Goal: Task Accomplishment & Management: Manage account settings

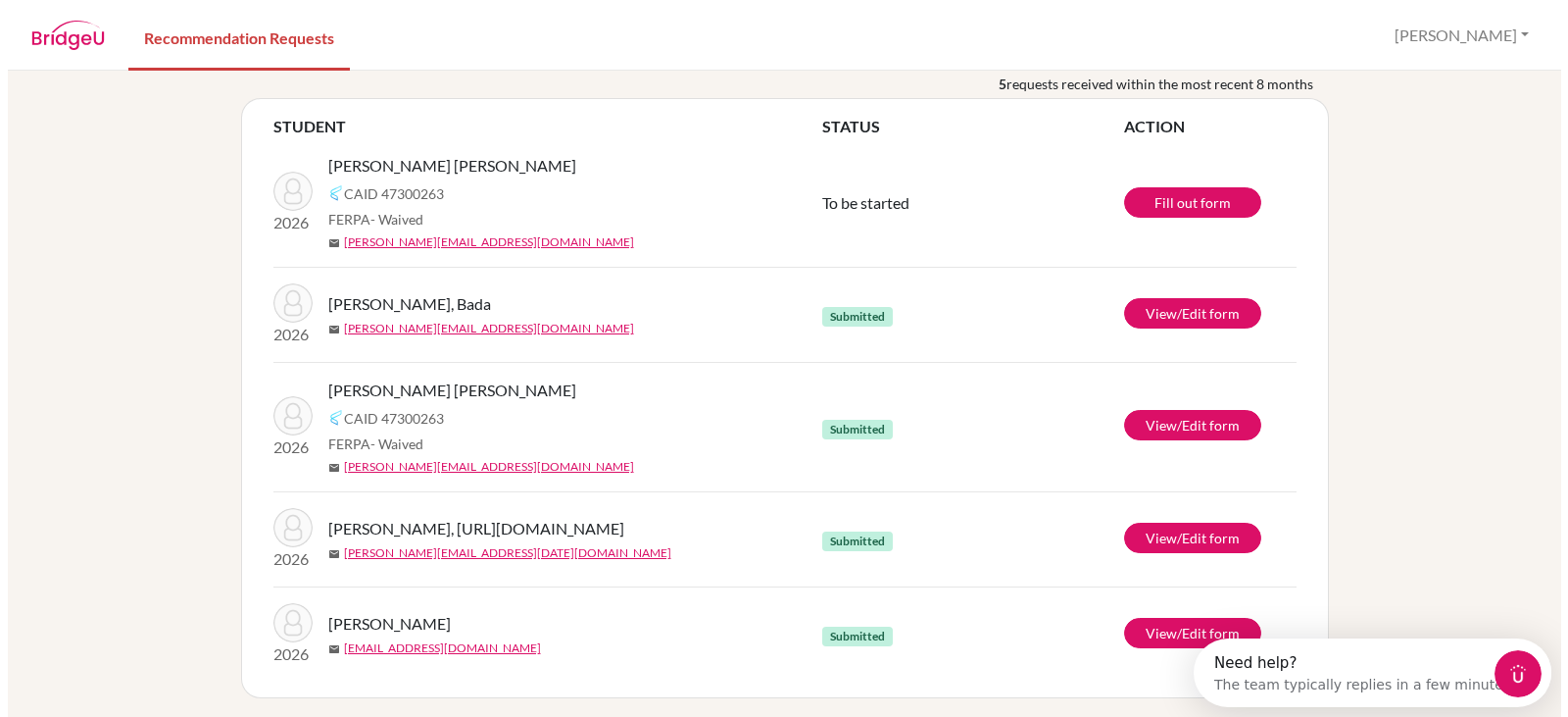
scroll to position [120, 0]
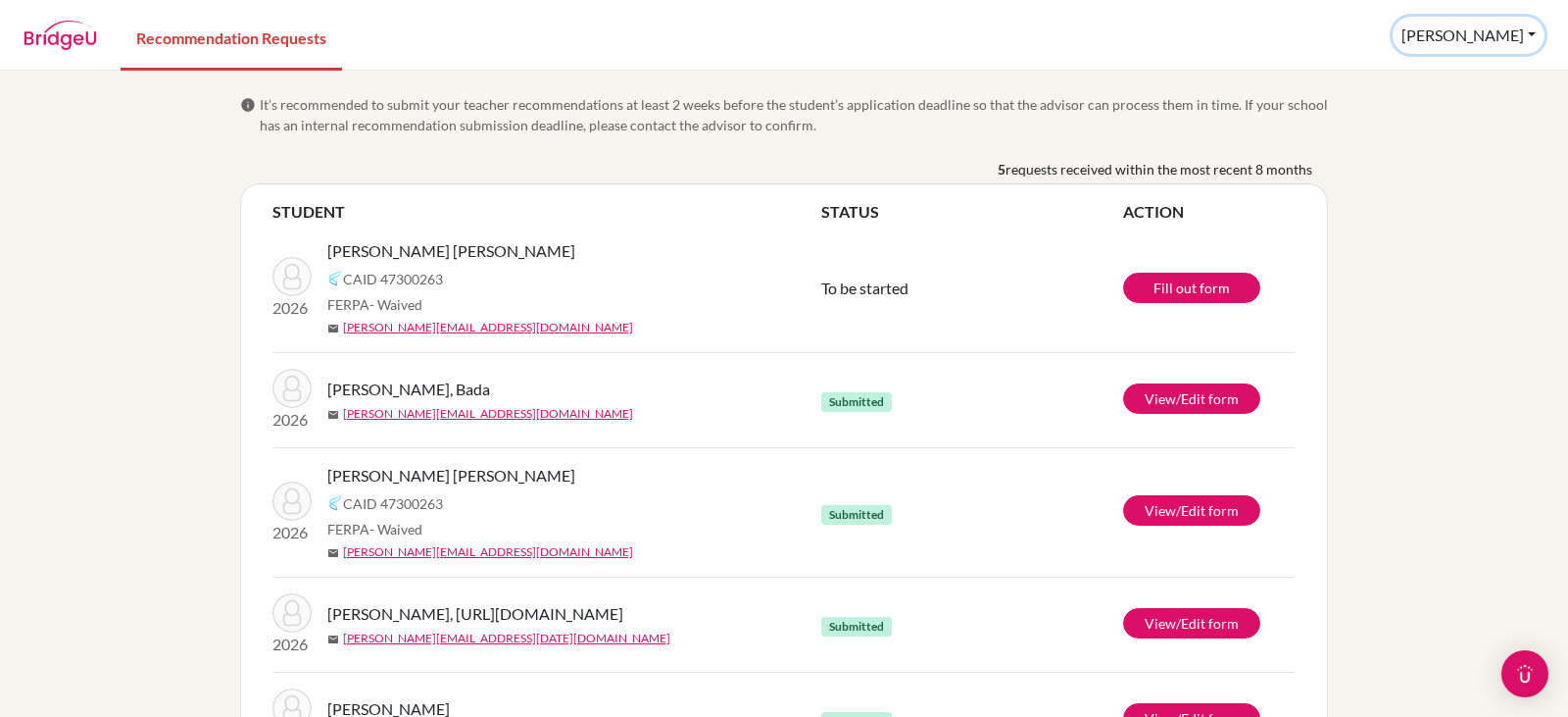
click at [1488, 41] on button "Gabriel" at bounding box center [1469, 35] width 152 height 37
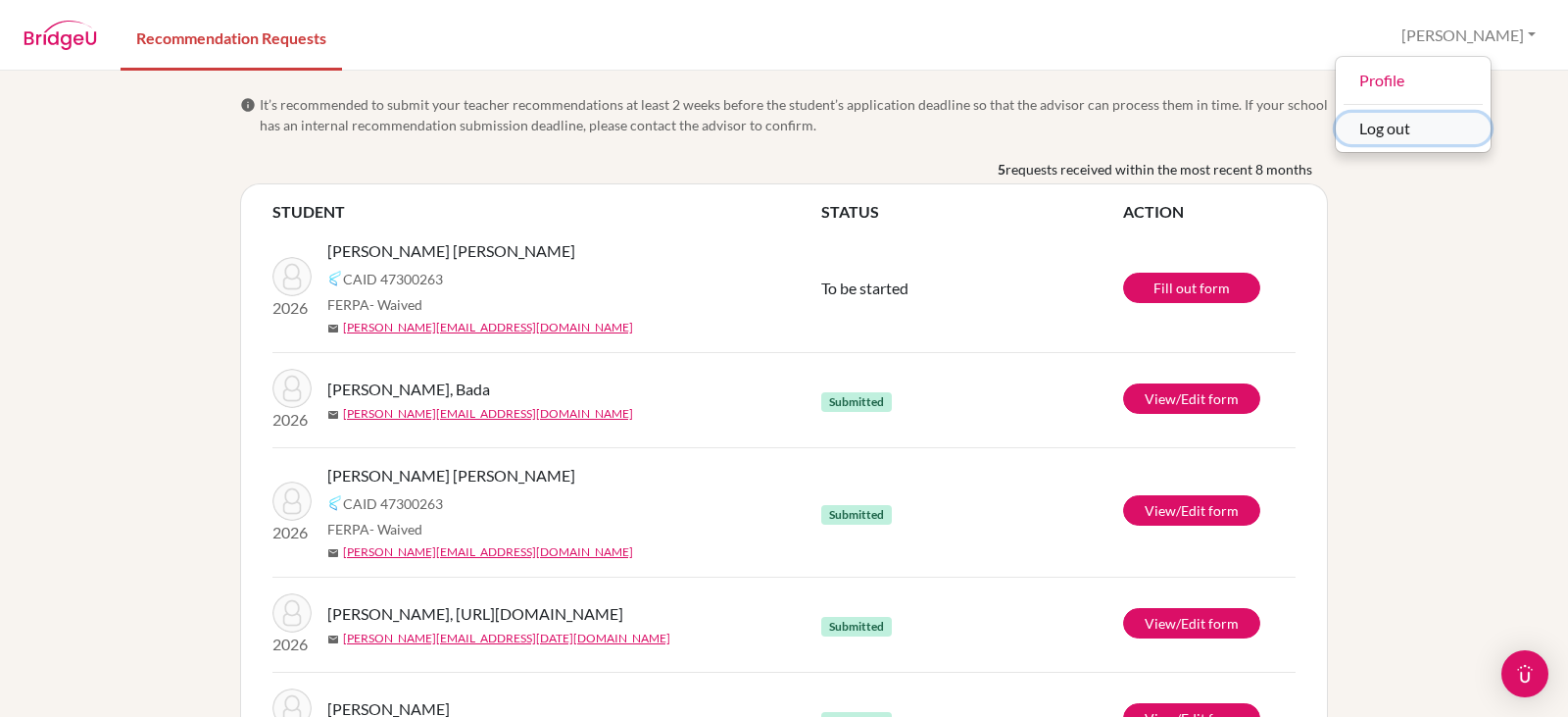
click at [1471, 126] on button "Log out" at bounding box center [1414, 129] width 155 height 31
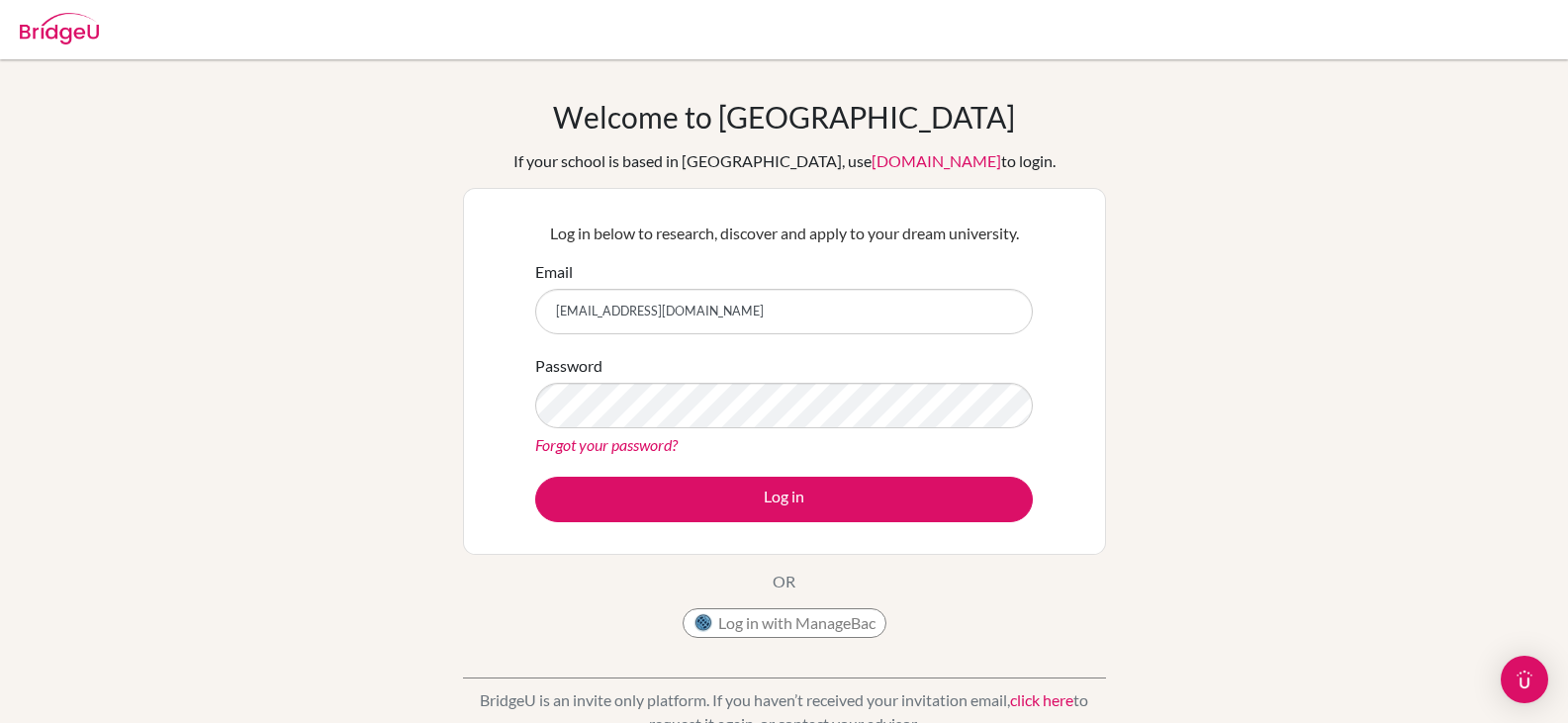
drag, startPoint x: 691, startPoint y: 307, endPoint x: 378, endPoint y: 303, distance: 313.0
click at [378, 303] on div "Welcome to [GEOGRAPHIC_DATA] If your school is based in [GEOGRAPHIC_DATA], use …" at bounding box center [784, 422] width 1568 height 647
type input "[EMAIL_ADDRESS][DOMAIN_NAME]"
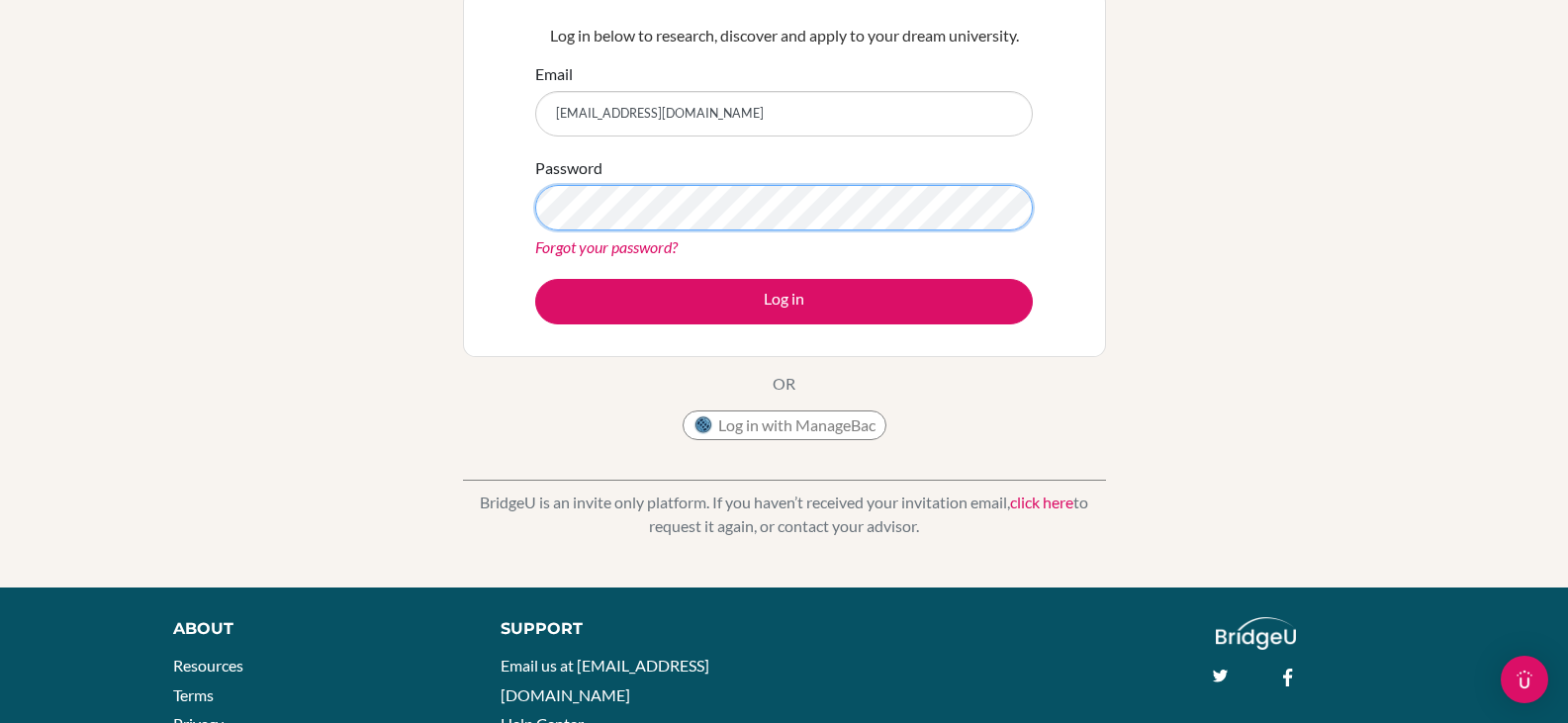
scroll to position [99, 0]
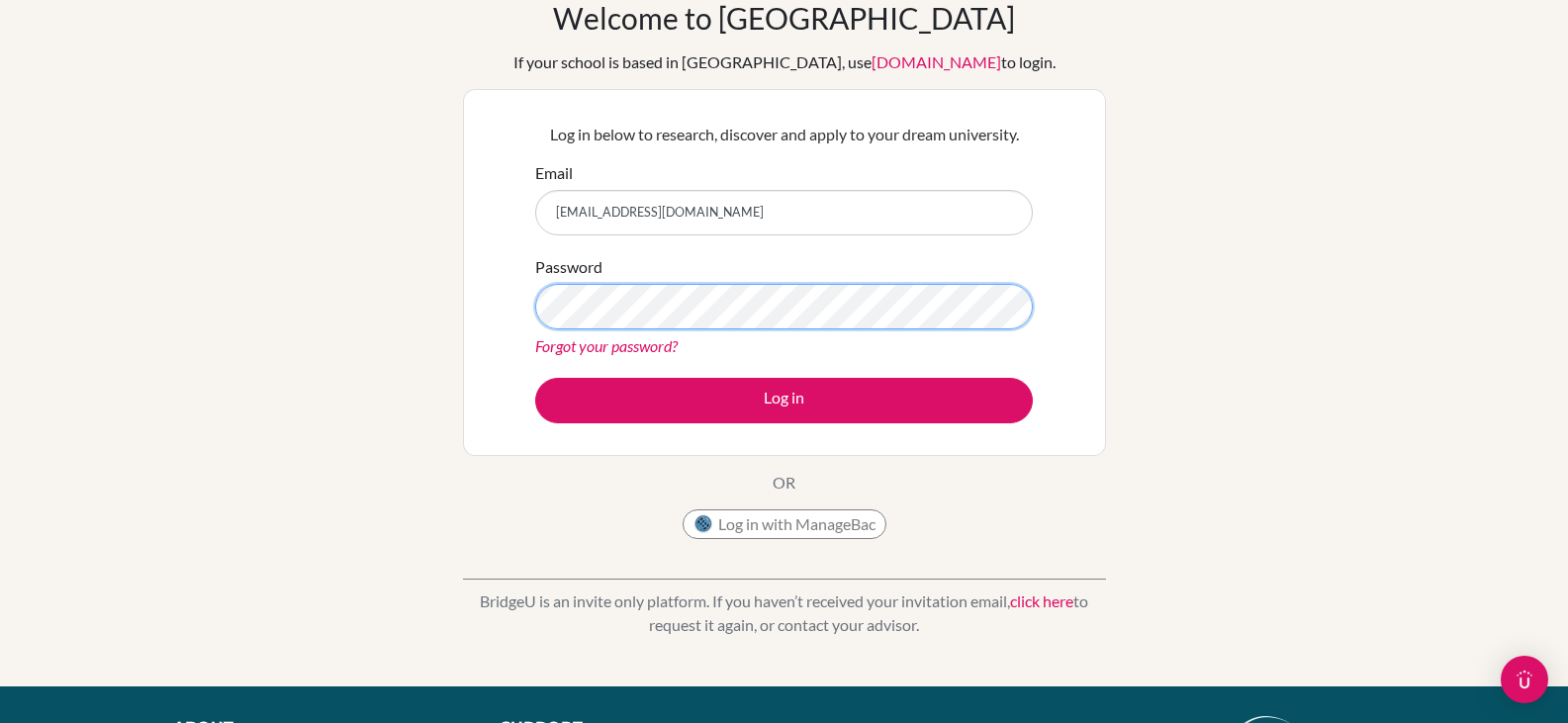
click at [535, 378] on button "Log in" at bounding box center [783, 401] width 497 height 46
